Goal: Task Accomplishment & Management: Manage account settings

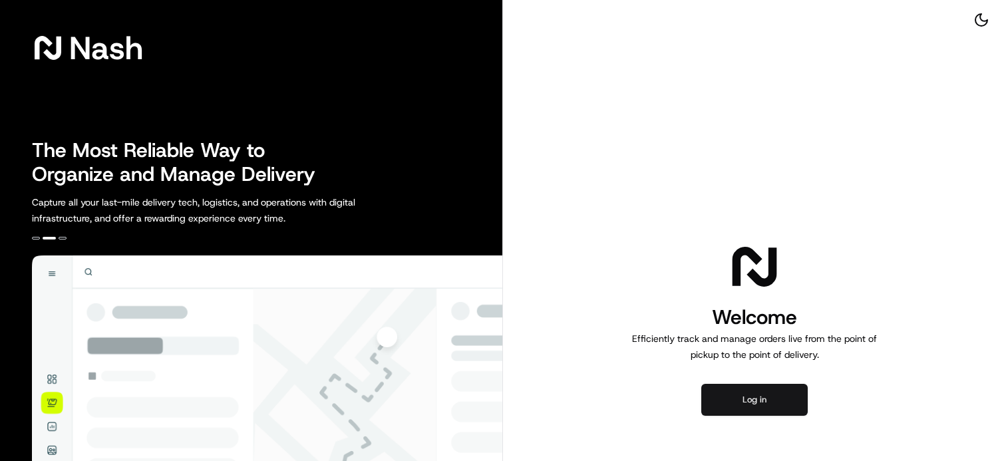
click at [757, 402] on button "Log in" at bounding box center [754, 400] width 106 height 32
